Goal: Task Accomplishment & Management: Use online tool/utility

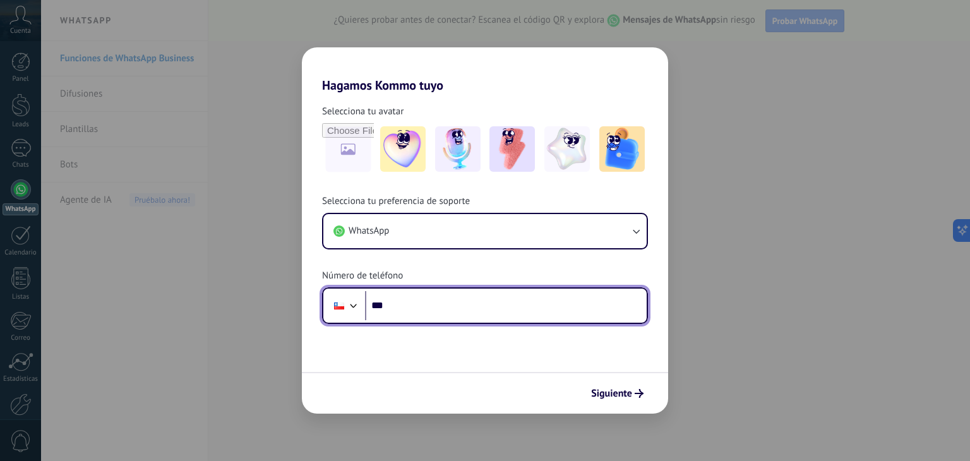
click at [452, 293] on input "***" at bounding box center [506, 305] width 282 height 29
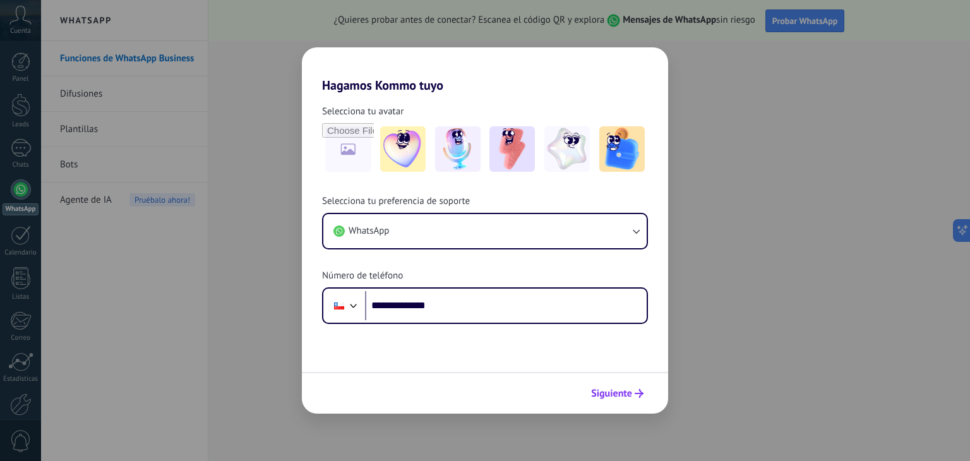
click at [619, 386] on button "Siguiente" at bounding box center [617, 393] width 64 height 21
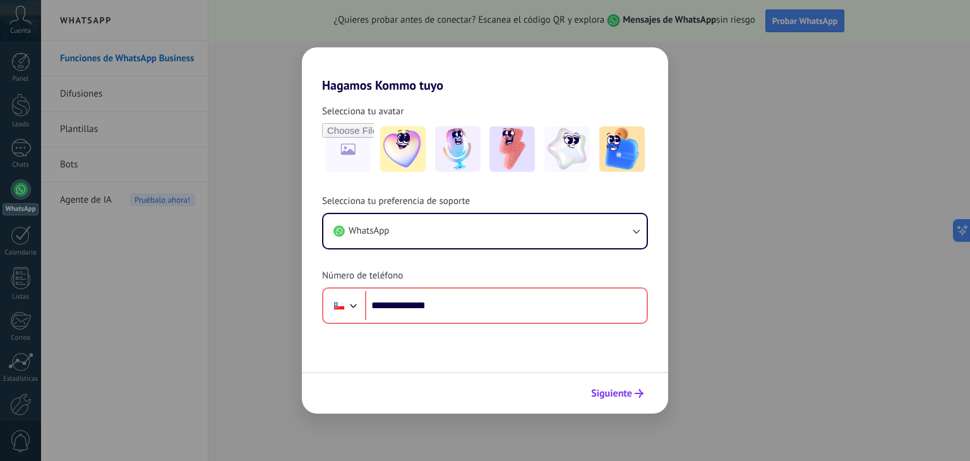
click at [604, 386] on button "Siguiente" at bounding box center [617, 393] width 64 height 21
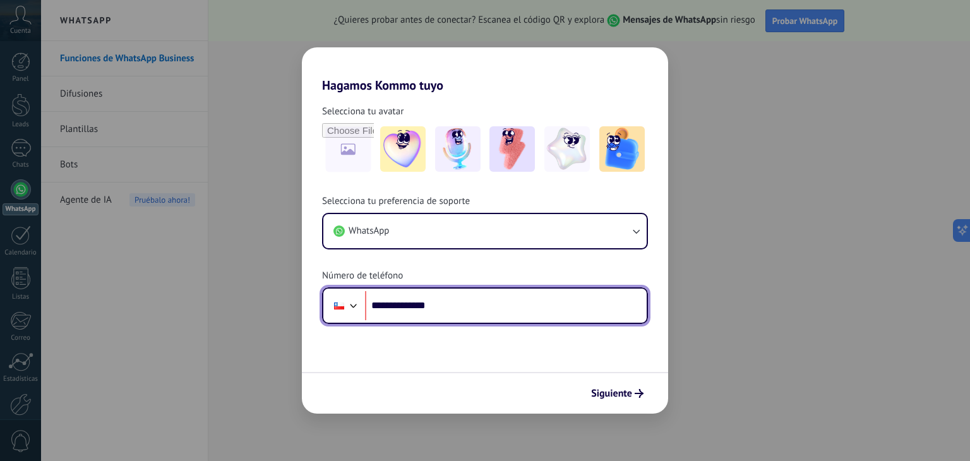
click at [390, 303] on input "**********" at bounding box center [506, 305] width 282 height 29
type input "**********"
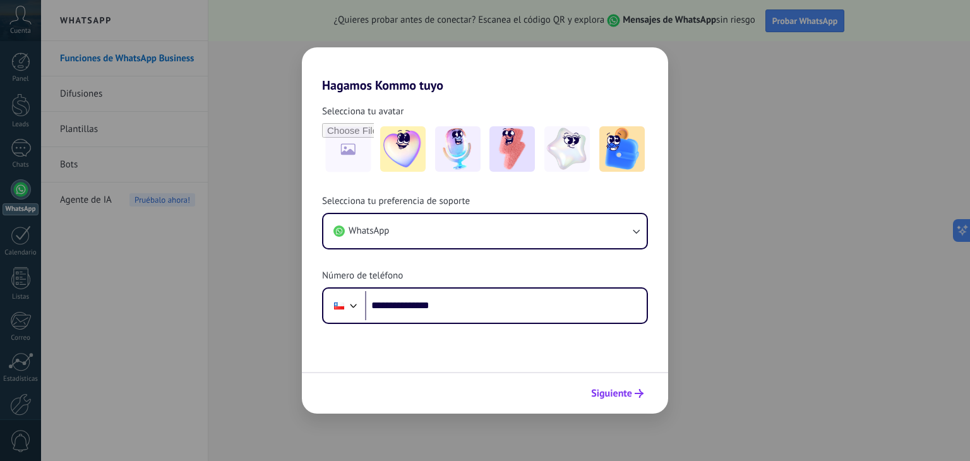
click at [616, 389] on span "Siguiente" at bounding box center [611, 393] width 41 height 9
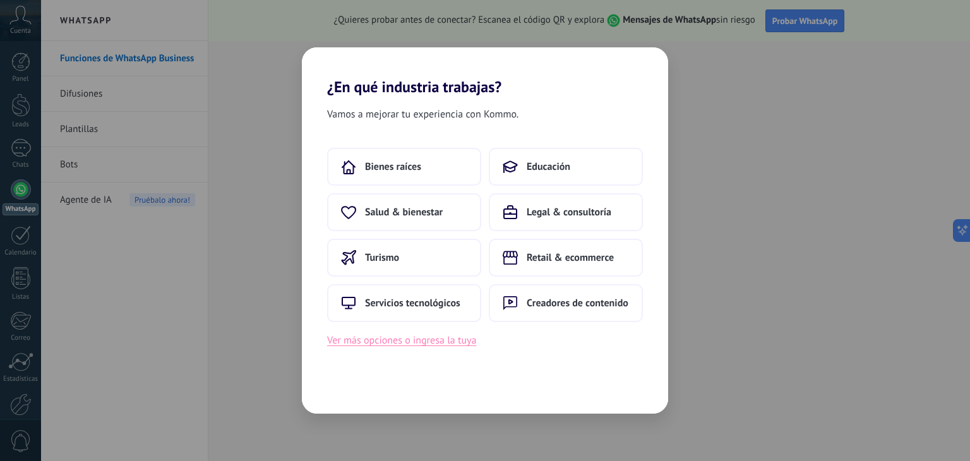
click at [451, 340] on button "Ver más opciones o ingresa la tuya" at bounding box center [401, 340] width 149 height 16
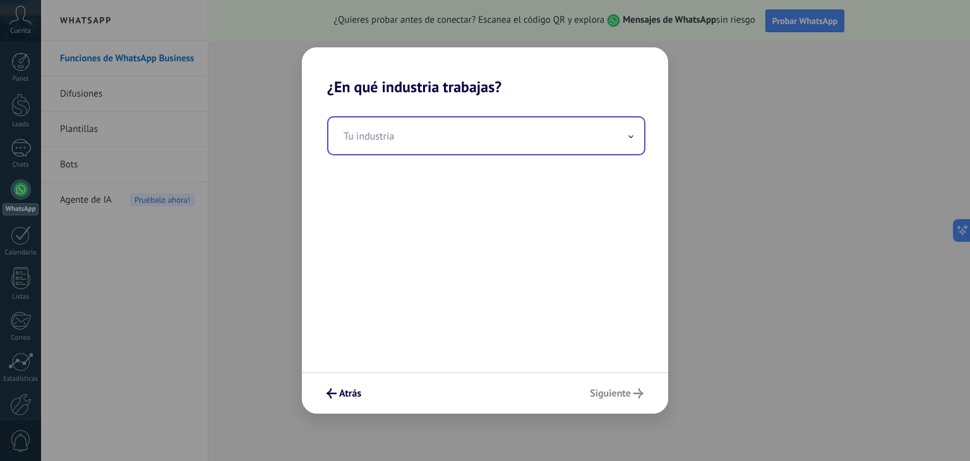
click at [432, 135] on input "text" at bounding box center [486, 135] width 316 height 37
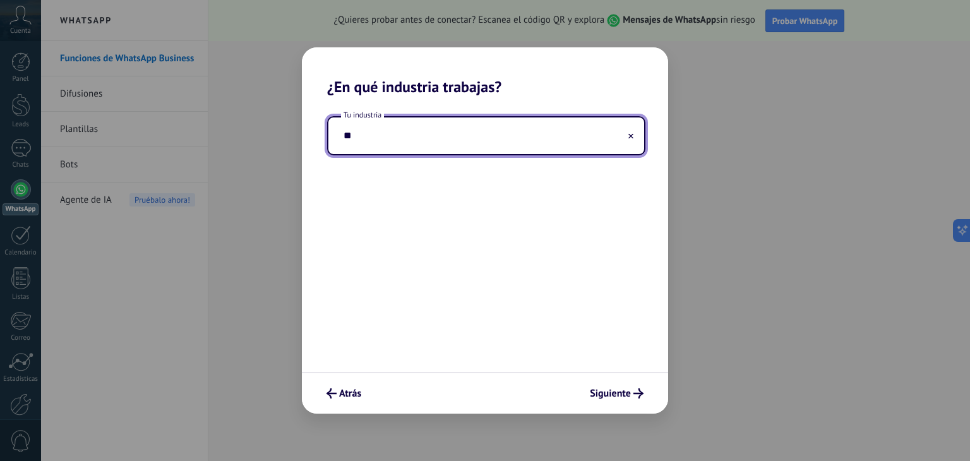
type input "*"
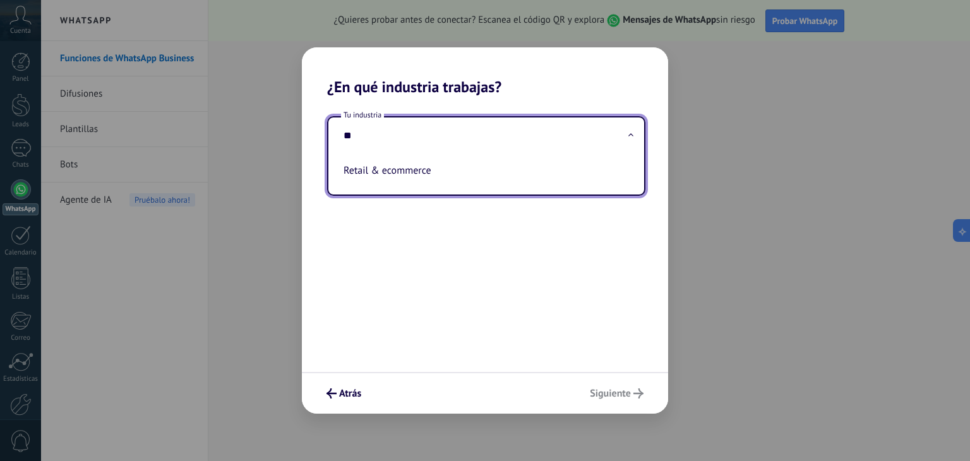
type input "*"
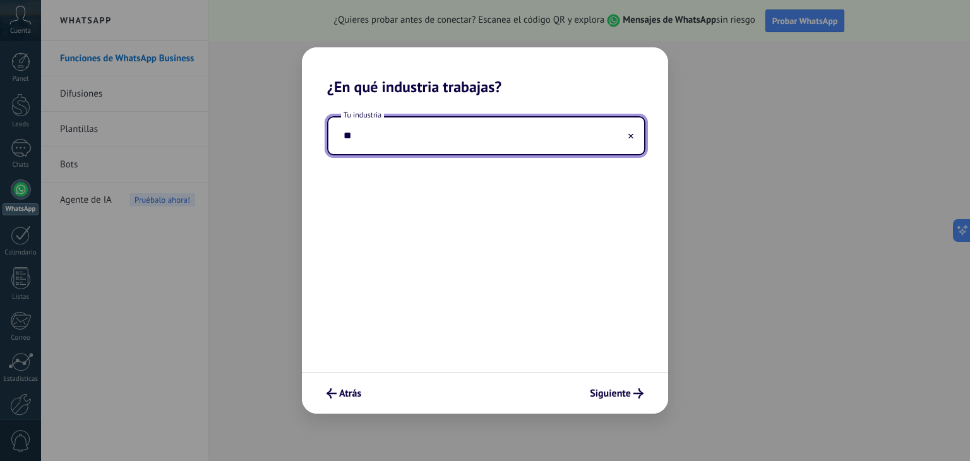
type input "*"
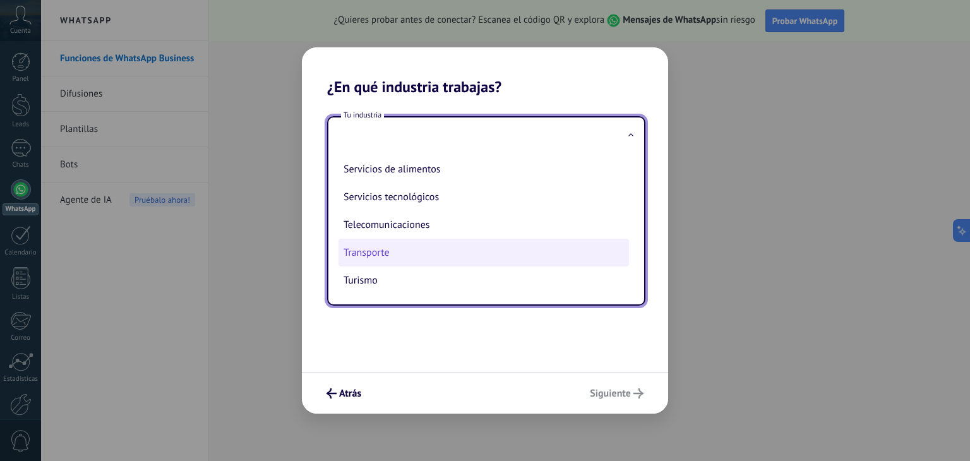
scroll to position [280, 0]
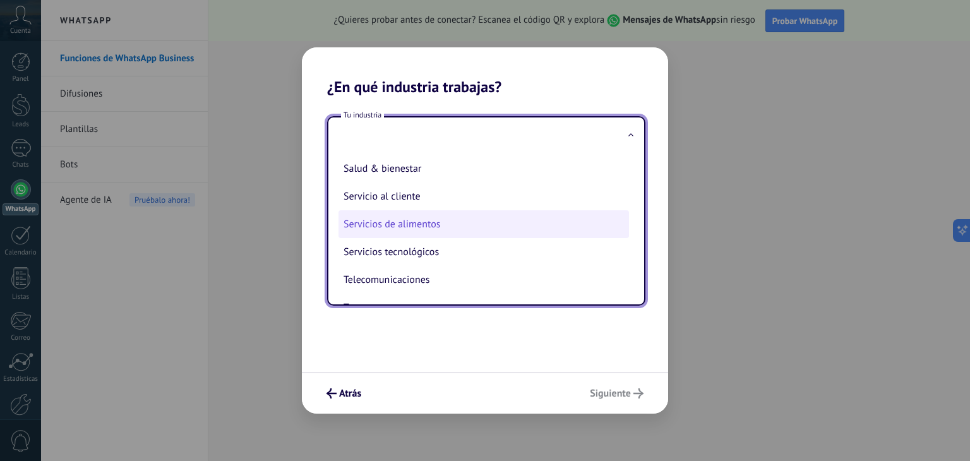
click at [470, 232] on li "Servicios de alimentos" at bounding box center [483, 224] width 290 height 28
type input "**********"
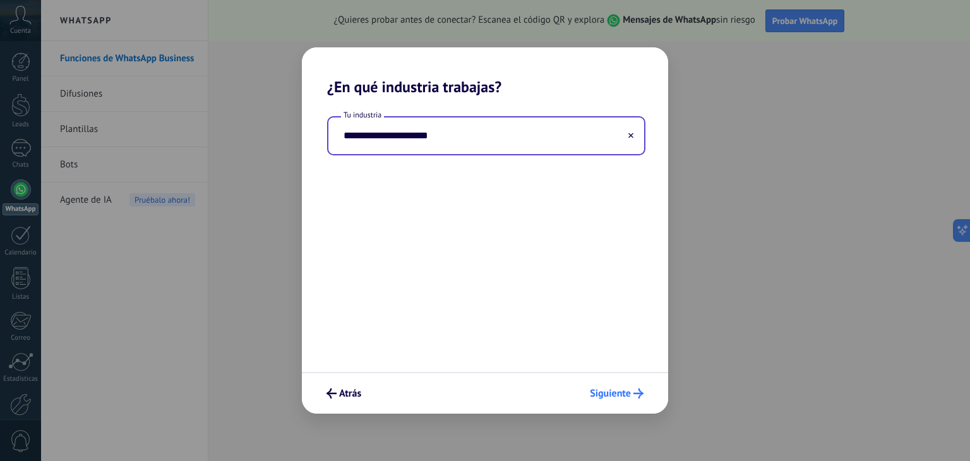
click at [616, 392] on span "Siguiente" at bounding box center [610, 393] width 41 height 9
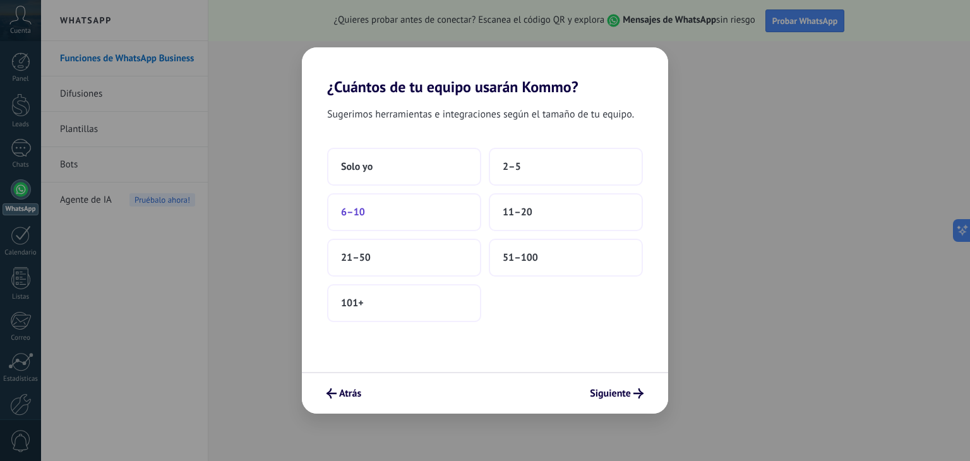
click at [402, 206] on button "6–10" at bounding box center [404, 212] width 154 height 38
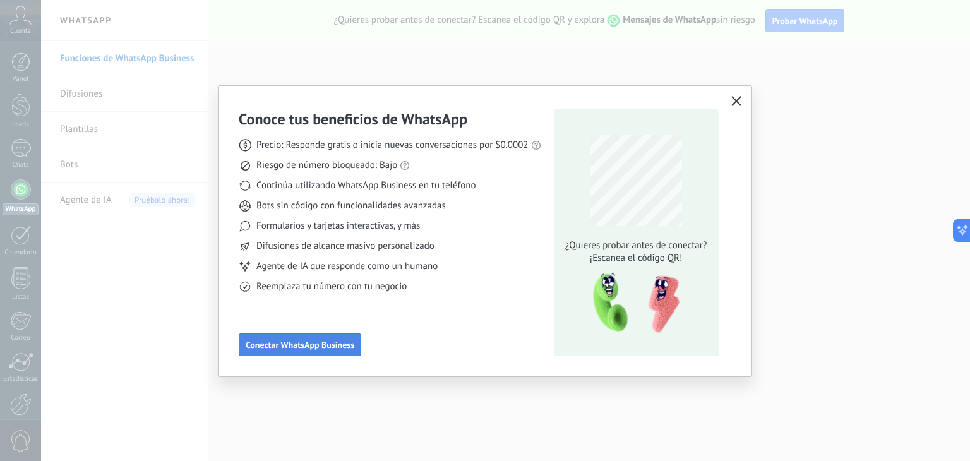
click at [309, 348] on span "Conectar WhatsApp Business" at bounding box center [300, 344] width 109 height 9
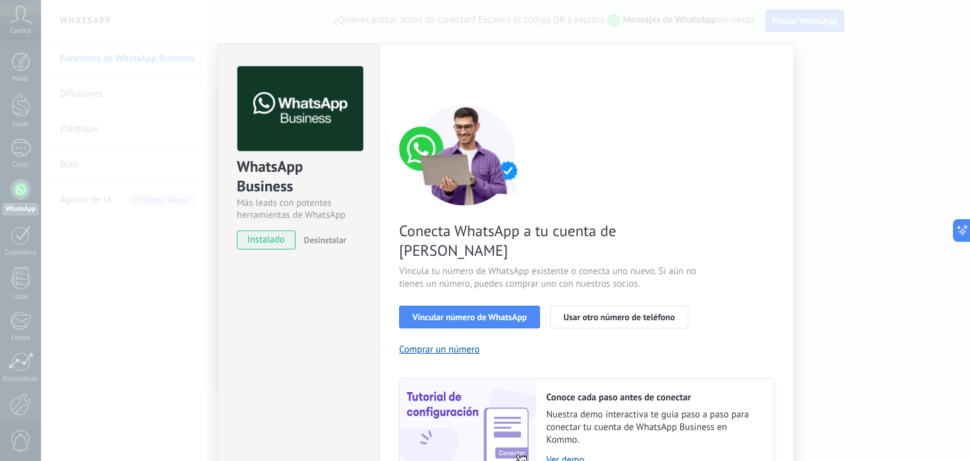
scroll to position [54, 0]
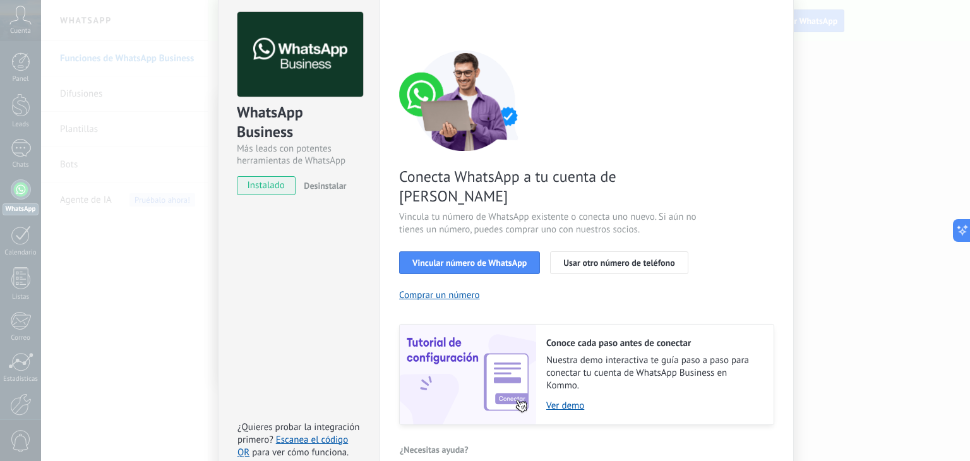
click at [938, 109] on div "WhatsApp Business Más leads con potentes herramientas de WhatsApp instalado Des…" at bounding box center [505, 230] width 929 height 461
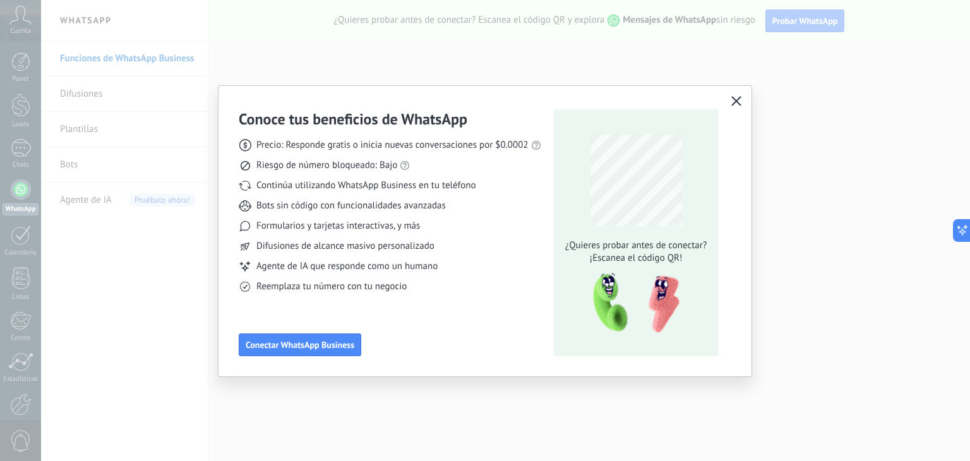
click at [736, 96] on icon "button" at bounding box center [736, 101] width 10 height 10
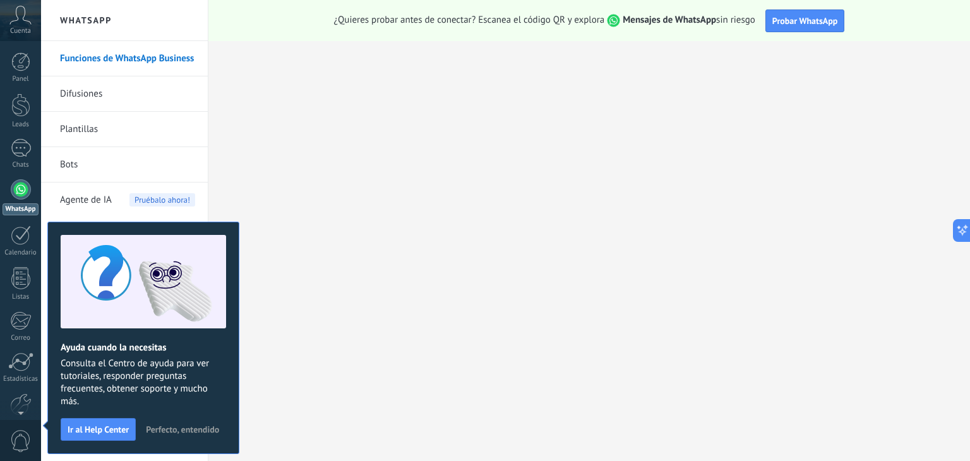
click at [121, 97] on link "Difusiones" at bounding box center [127, 93] width 135 height 35
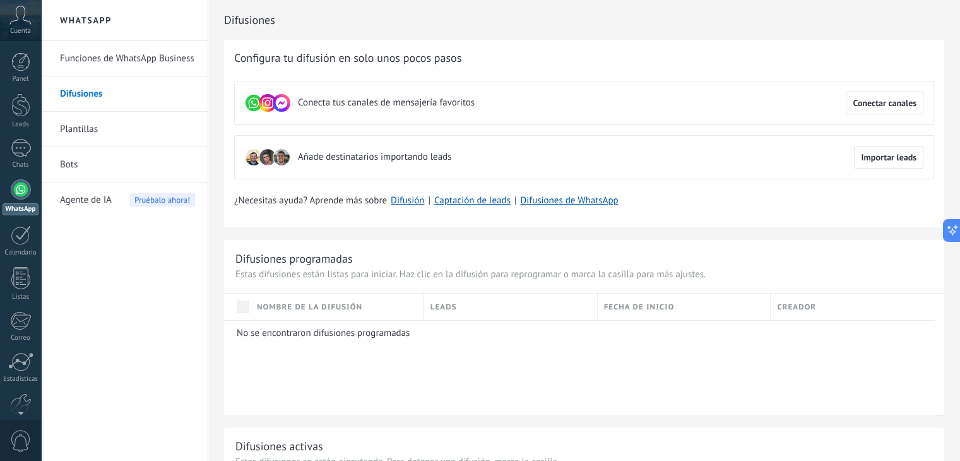
click at [385, 155] on span "Añade destinatarios importando leads" at bounding box center [374, 157] width 153 height 13
click at [908, 157] on span "Importar leads" at bounding box center [889, 157] width 56 height 9
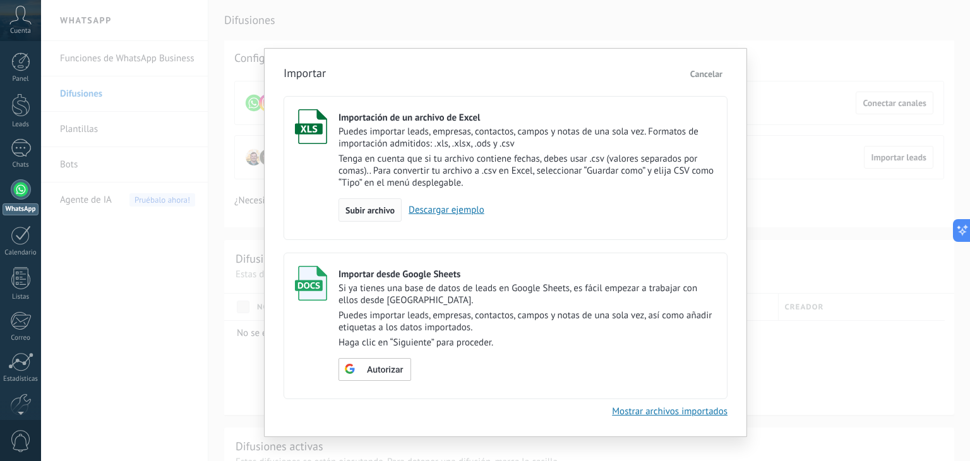
click at [374, 210] on span "Subir archivo" at bounding box center [369, 210] width 49 height 9
click at [0, 0] on input "Importación de un archivo de Excel Puedes importar leads, empresas, contactos, …" at bounding box center [0, 0] width 0 height 0
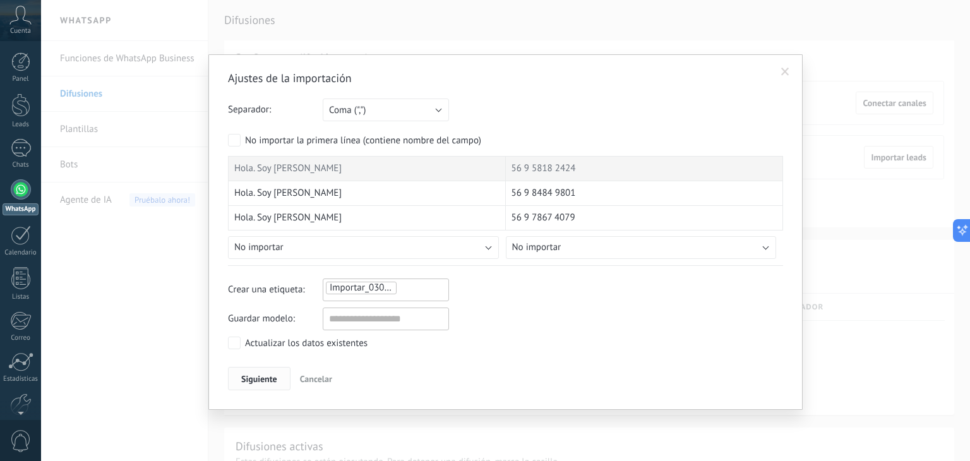
click at [264, 378] on span "Siguiente" at bounding box center [259, 378] width 36 height 9
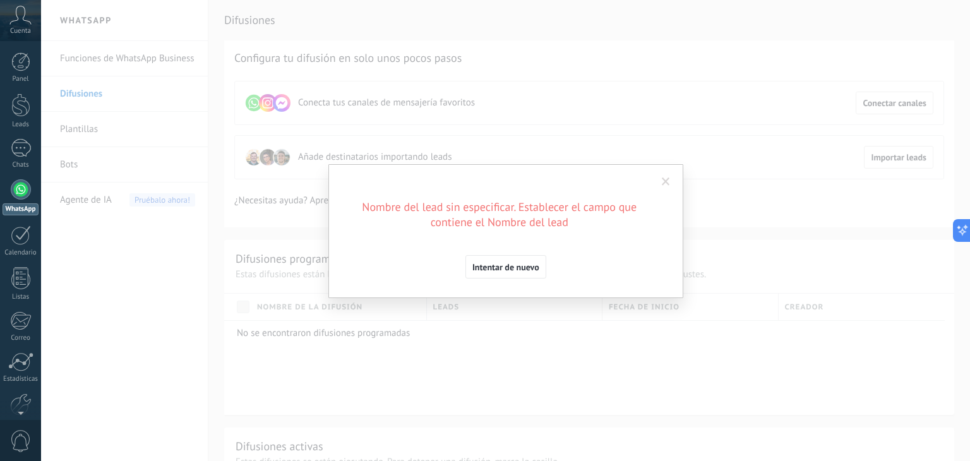
click at [662, 179] on span at bounding box center [666, 181] width 8 height 9
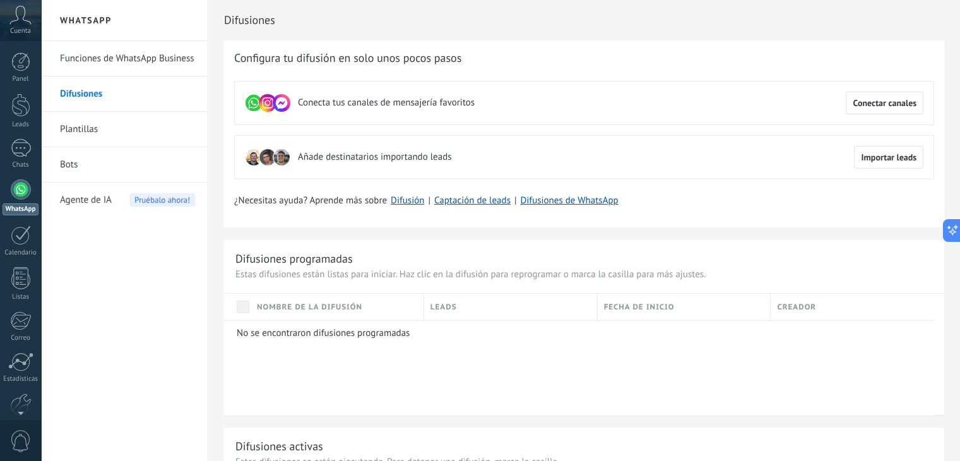
drag, startPoint x: 907, startPoint y: 192, endPoint x: 884, endPoint y: 182, distance: 24.6
click at [903, 193] on div "Configura tu difusión en solo unos pocos pasos Conecta tus canales de mensajerí…" at bounding box center [584, 133] width 720 height 187
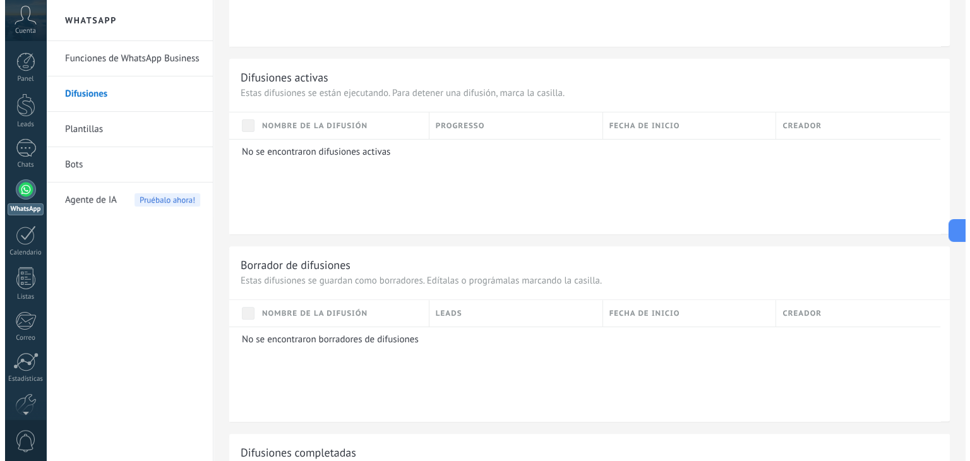
scroll to position [343, 0]
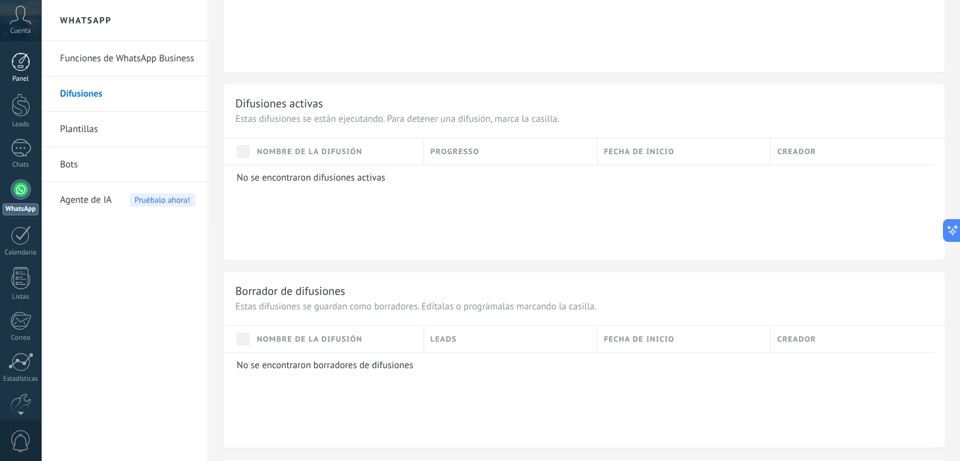
click at [19, 63] on div at bounding box center [20, 61] width 19 height 19
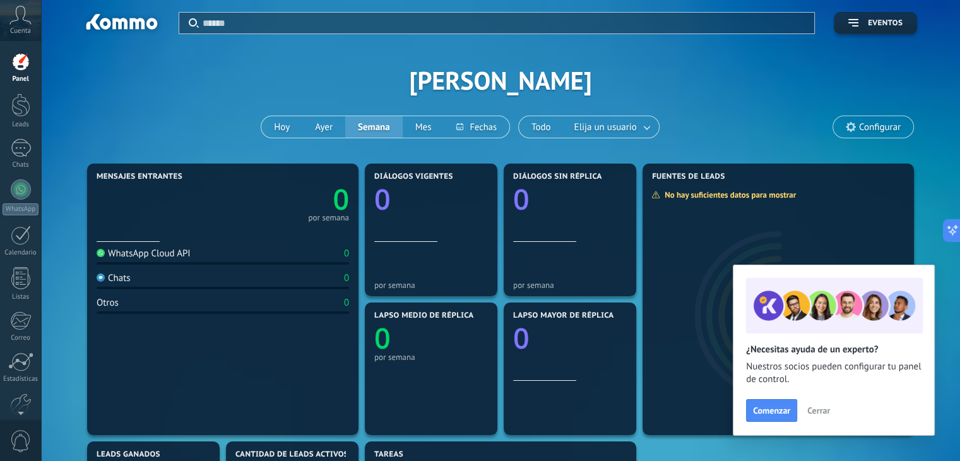
click at [188, 252] on div "WhatsApp Cloud API" at bounding box center [144, 254] width 94 height 12
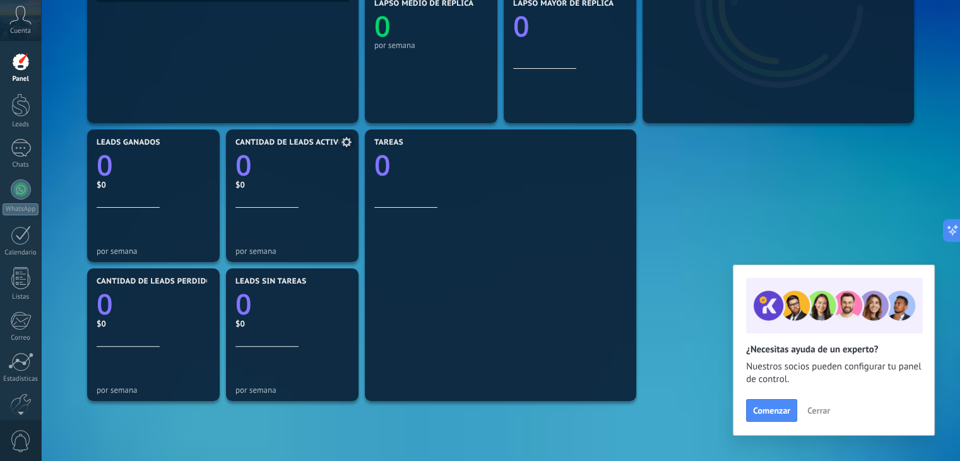
scroll to position [63, 0]
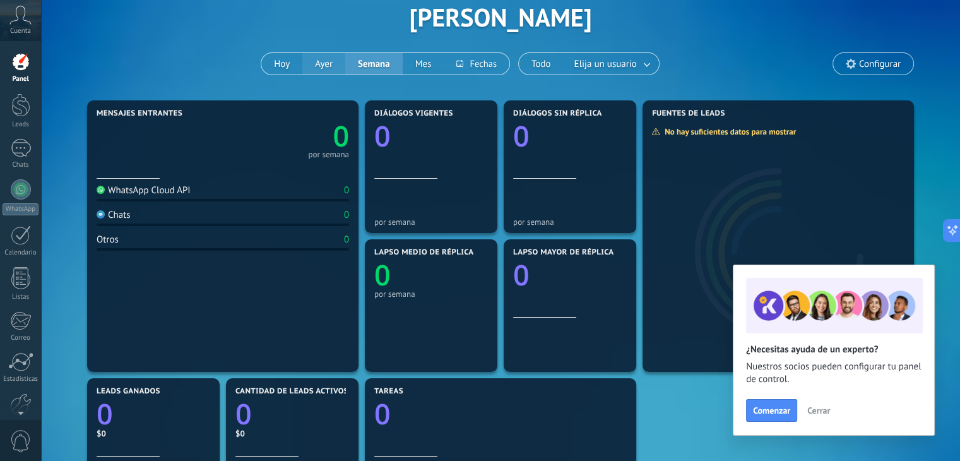
click at [319, 61] on button "Ayer" at bounding box center [323, 63] width 43 height 21
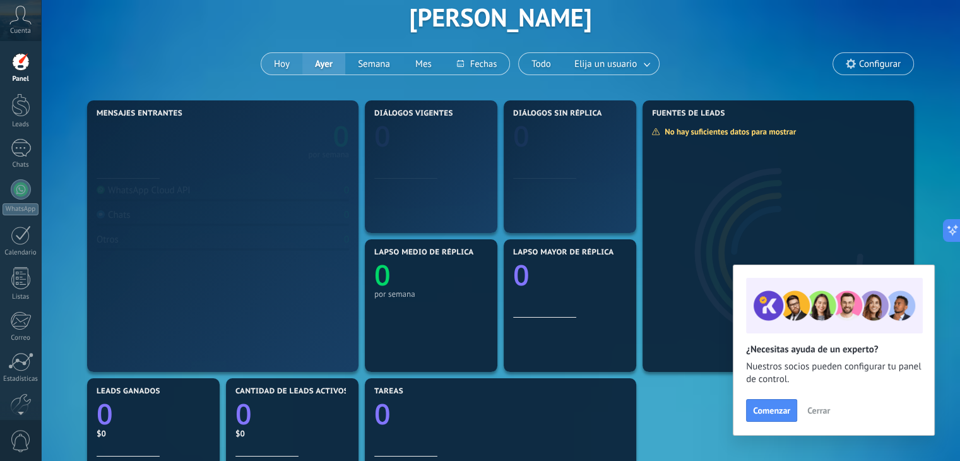
click at [283, 59] on button "Hoy" at bounding box center [281, 63] width 41 height 21
